Goal: Transaction & Acquisition: Purchase product/service

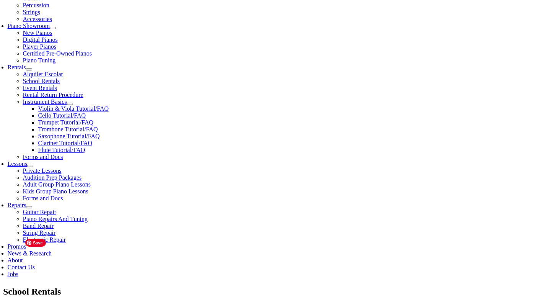
scroll to position [210, 0]
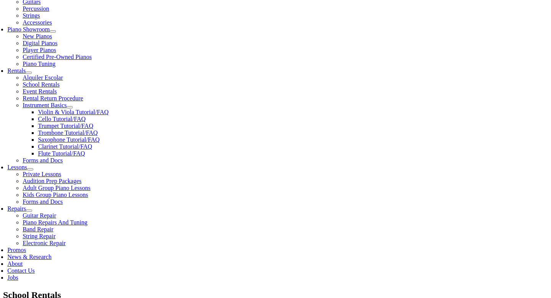
scroll to position [0, 0]
type input "hil"
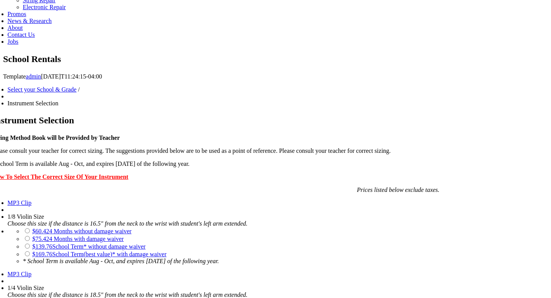
scroll to position [447, 0]
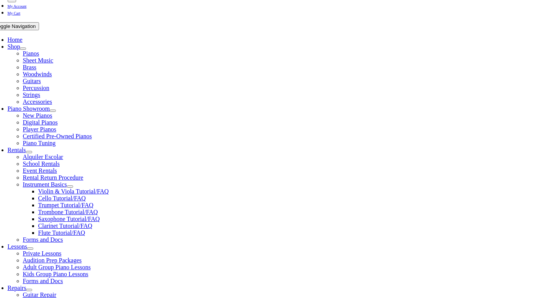
scroll to position [182, 0]
